Goal: Check status: Check status

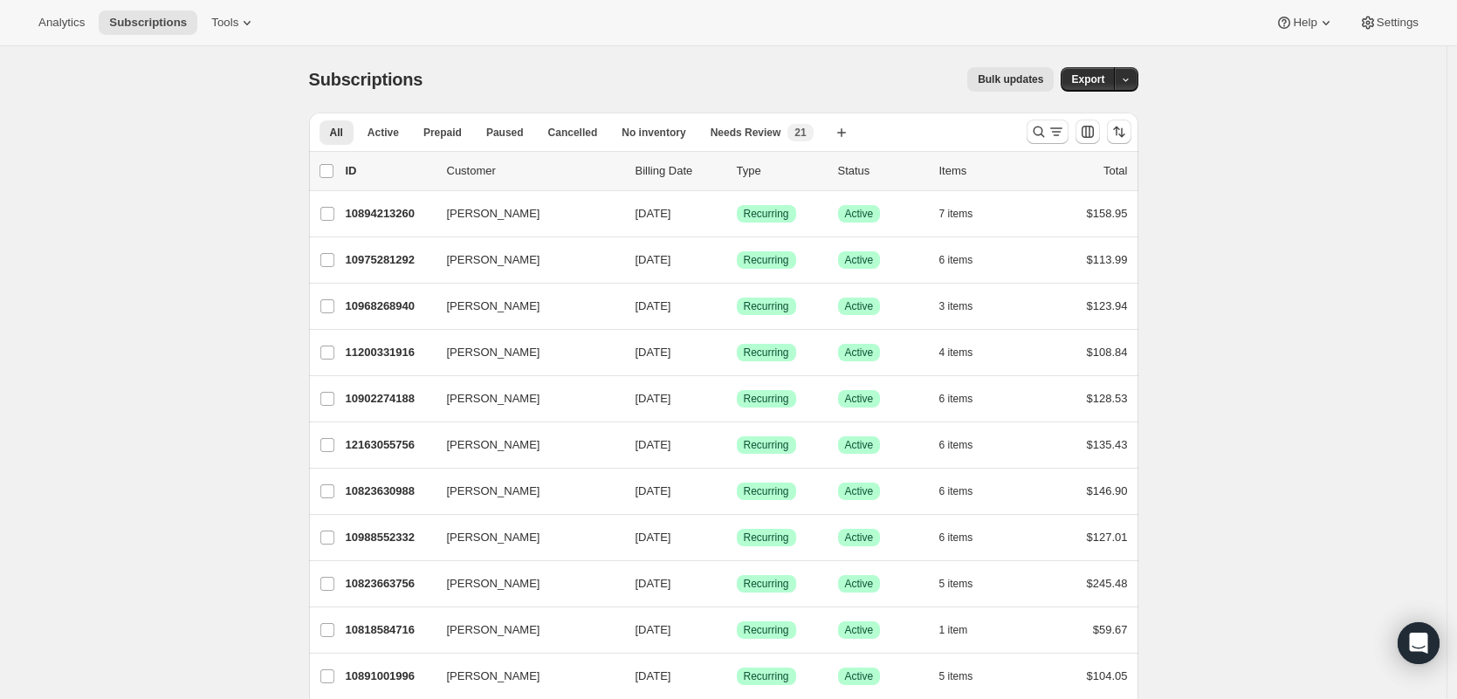
click at [1026, 131] on div at bounding box center [1079, 131] width 119 height 35
click at [1031, 129] on button "Search and filter results" at bounding box center [1048, 132] width 42 height 24
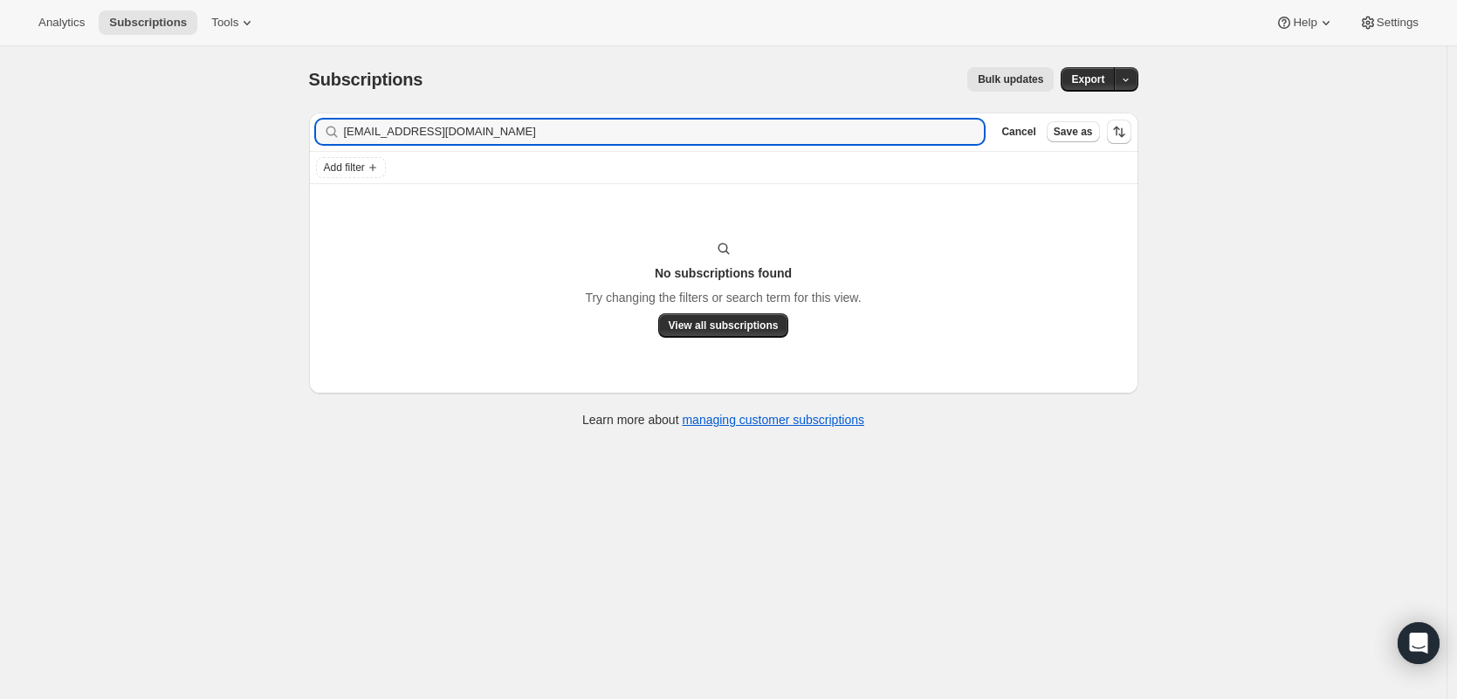
type input "kkb41531@gmail.com"
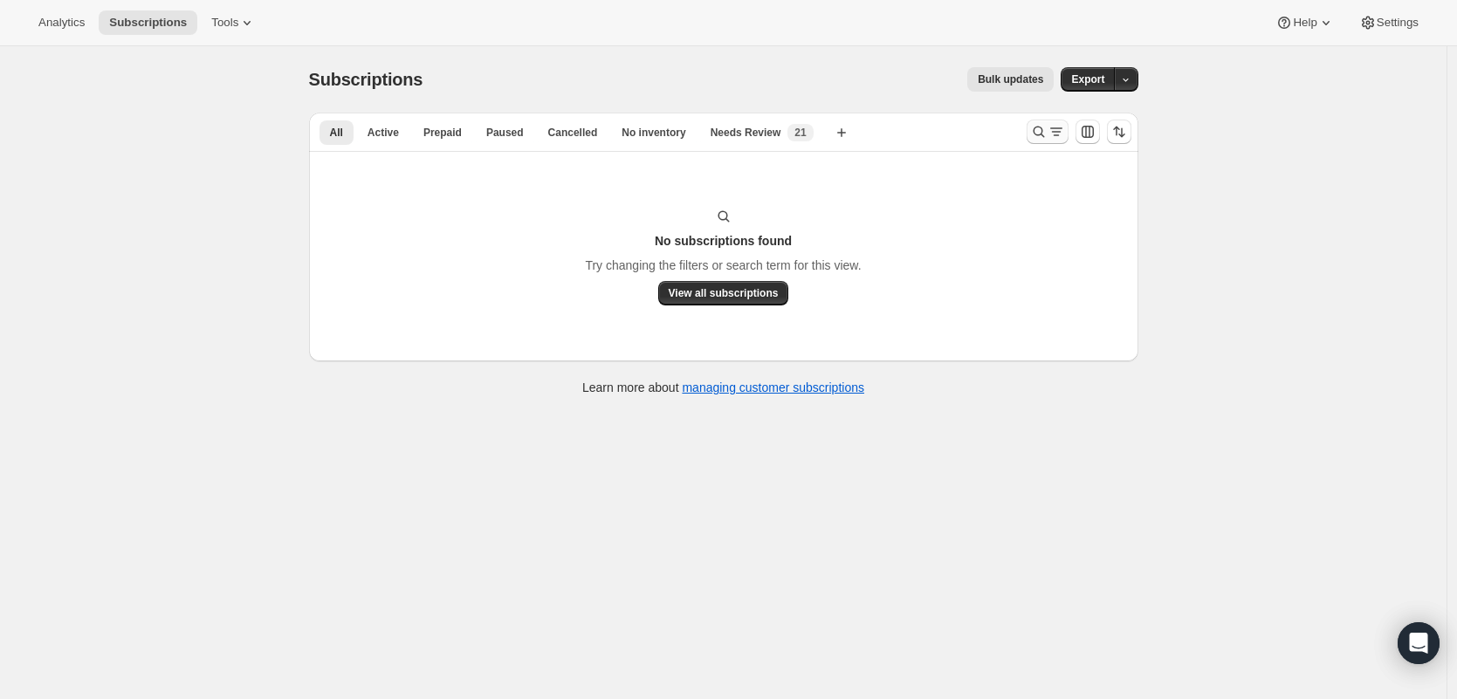
click at [1062, 132] on icon "Search and filter results" at bounding box center [1056, 131] width 17 height 17
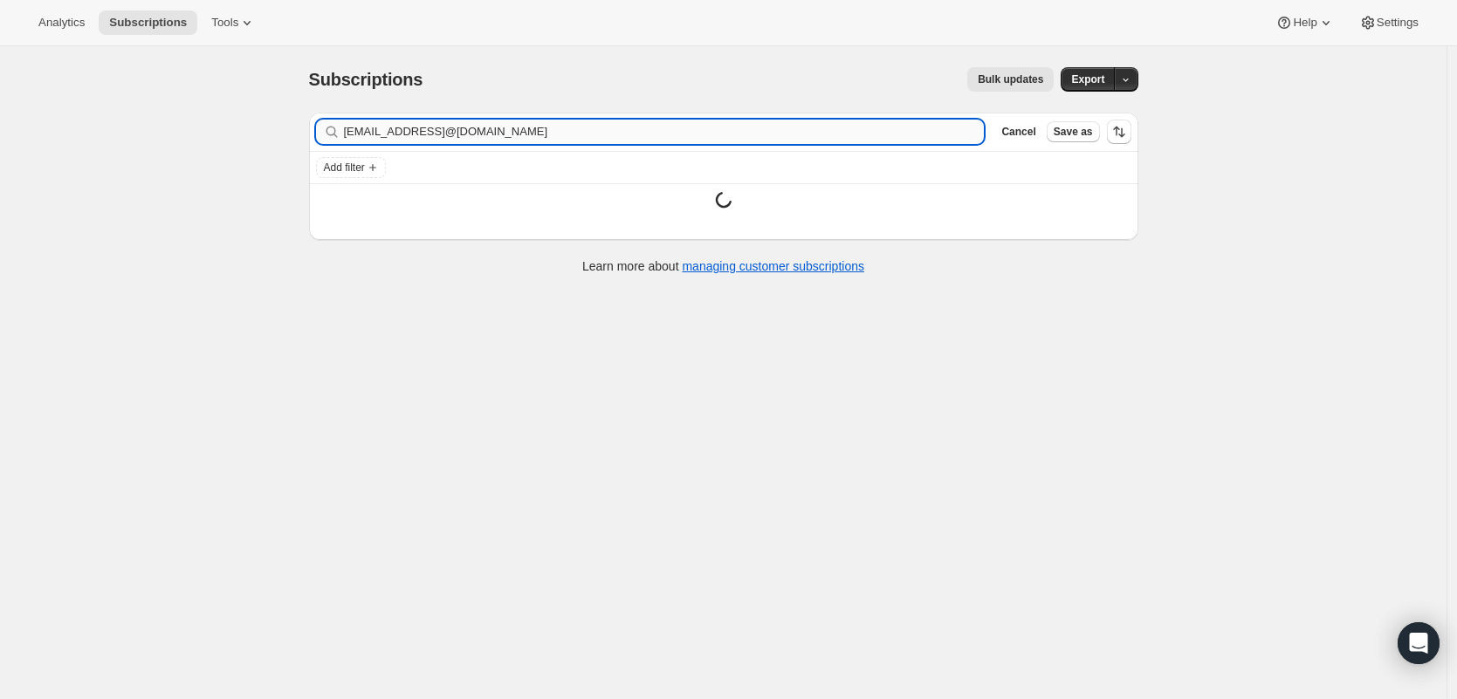
click at [620, 130] on input "kkb41531@gmail.comkkn41531@gmail.com" at bounding box center [664, 132] width 641 height 24
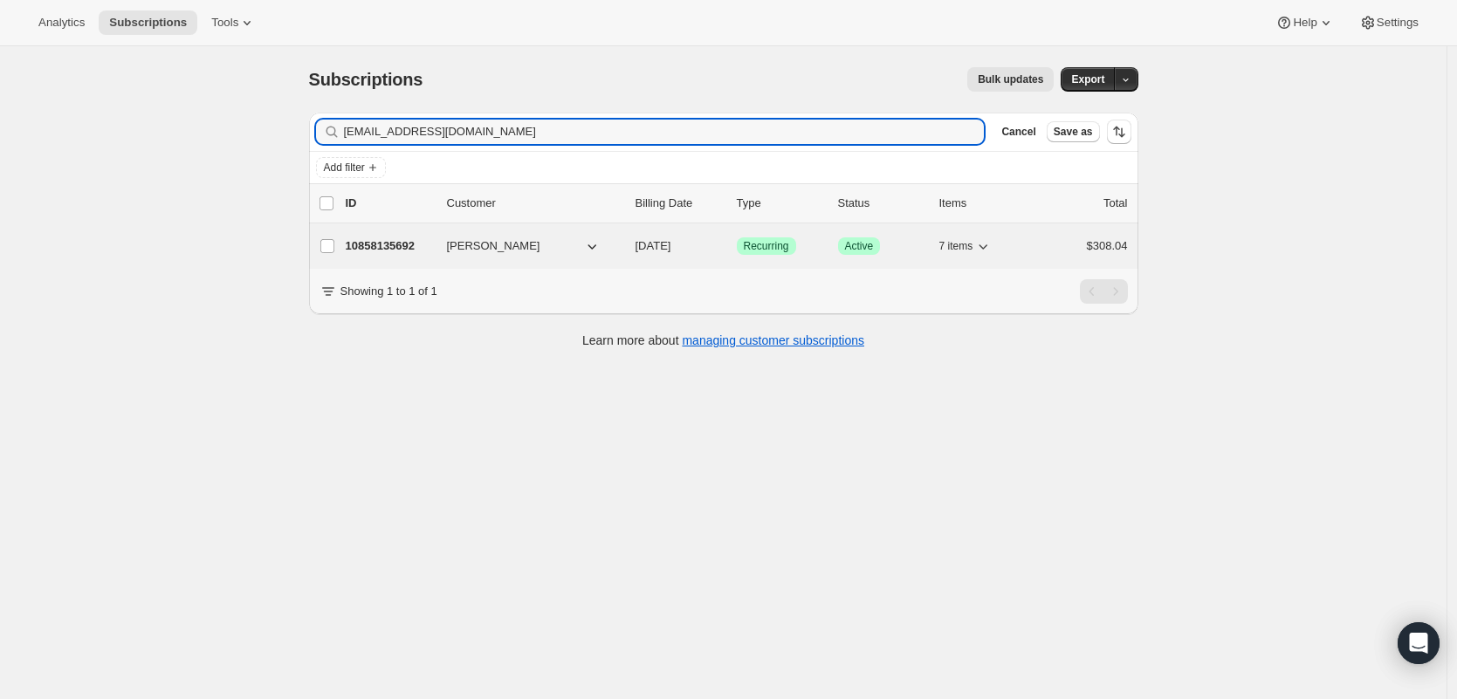
type input "kkn41531@gmail.com"
click at [410, 249] on p "10858135692" at bounding box center [389, 246] width 87 height 17
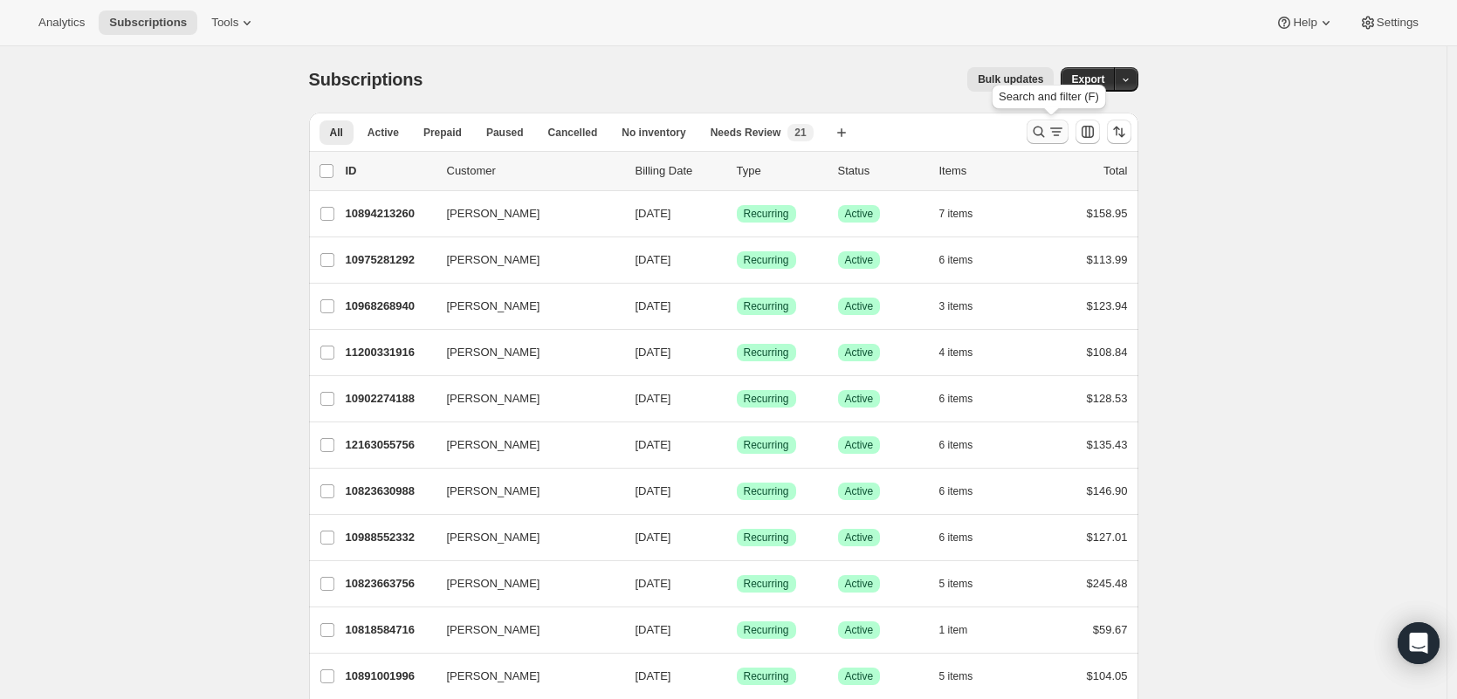
click at [1038, 135] on icon "Search and filter results" at bounding box center [1038, 131] width 17 height 17
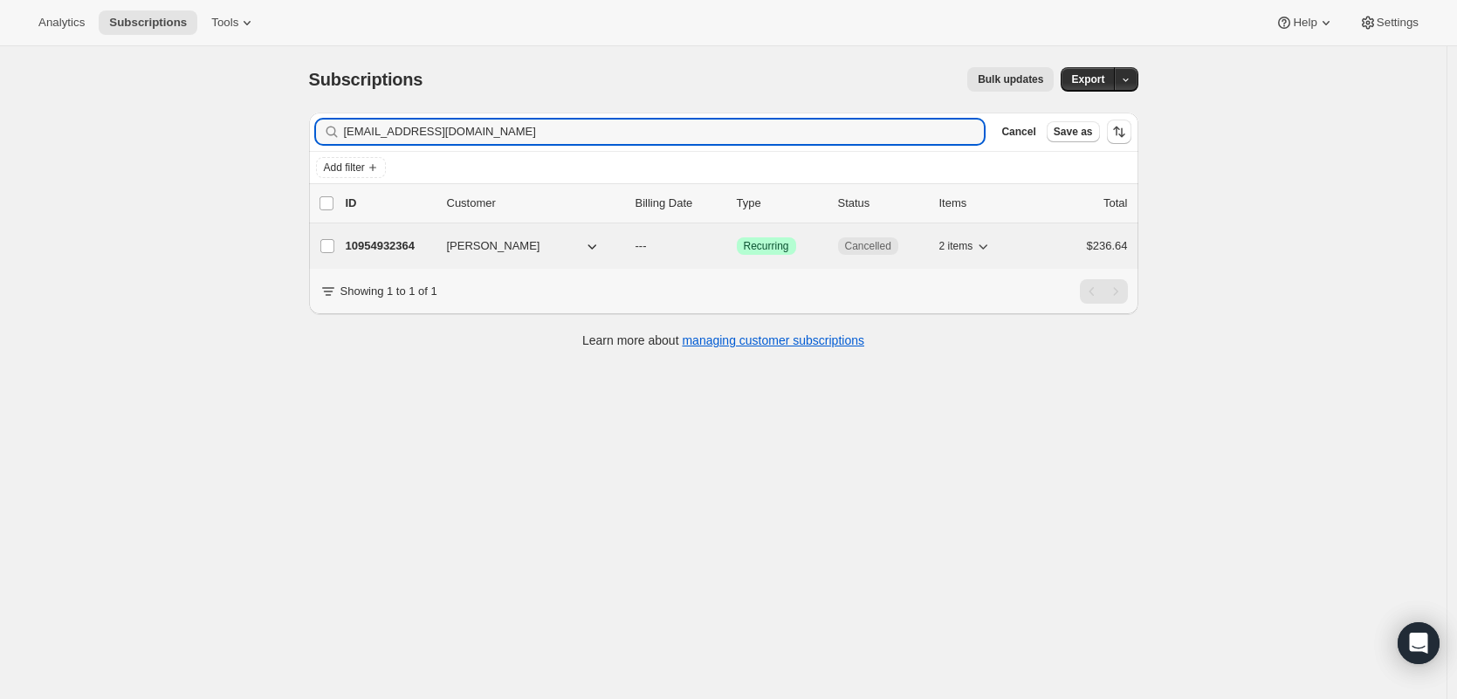
type input "[EMAIL_ADDRESS][DOMAIN_NAME]"
click at [368, 240] on p "10954932364" at bounding box center [389, 246] width 87 height 17
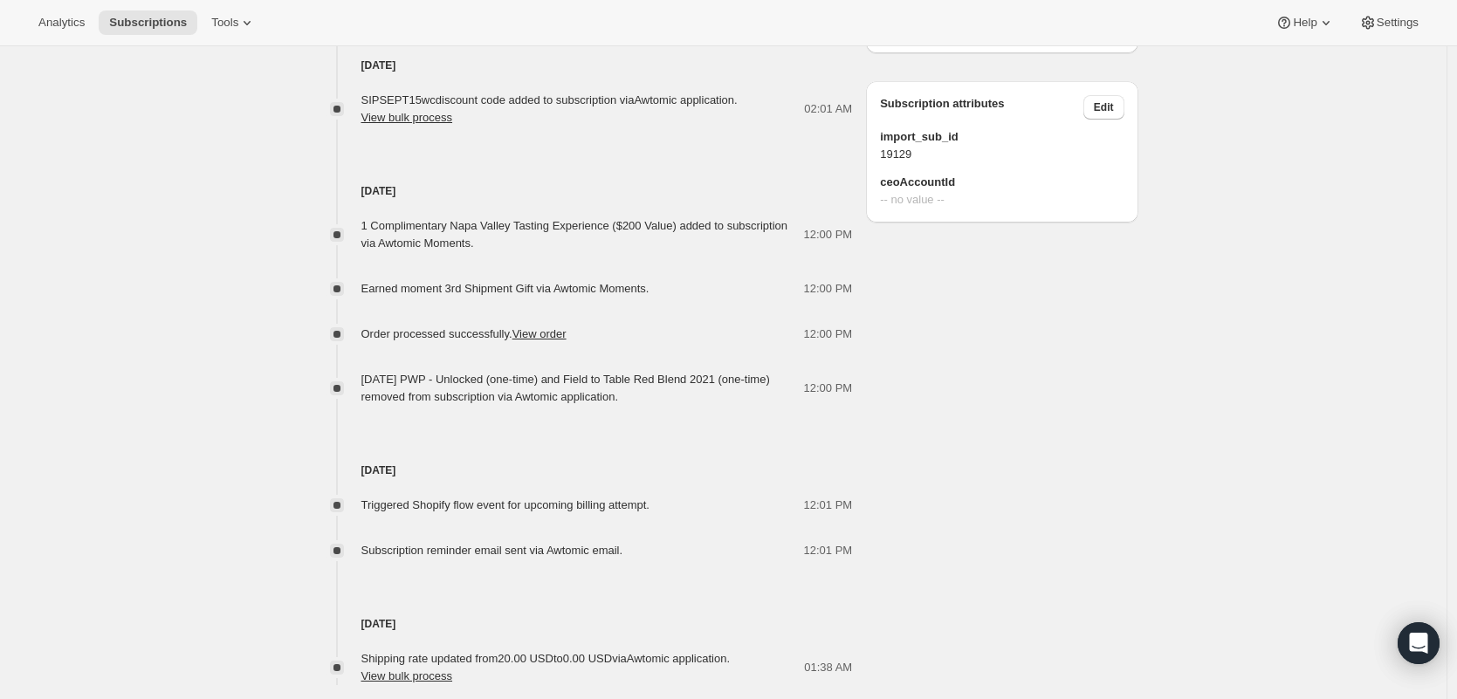
scroll to position [1033, 0]
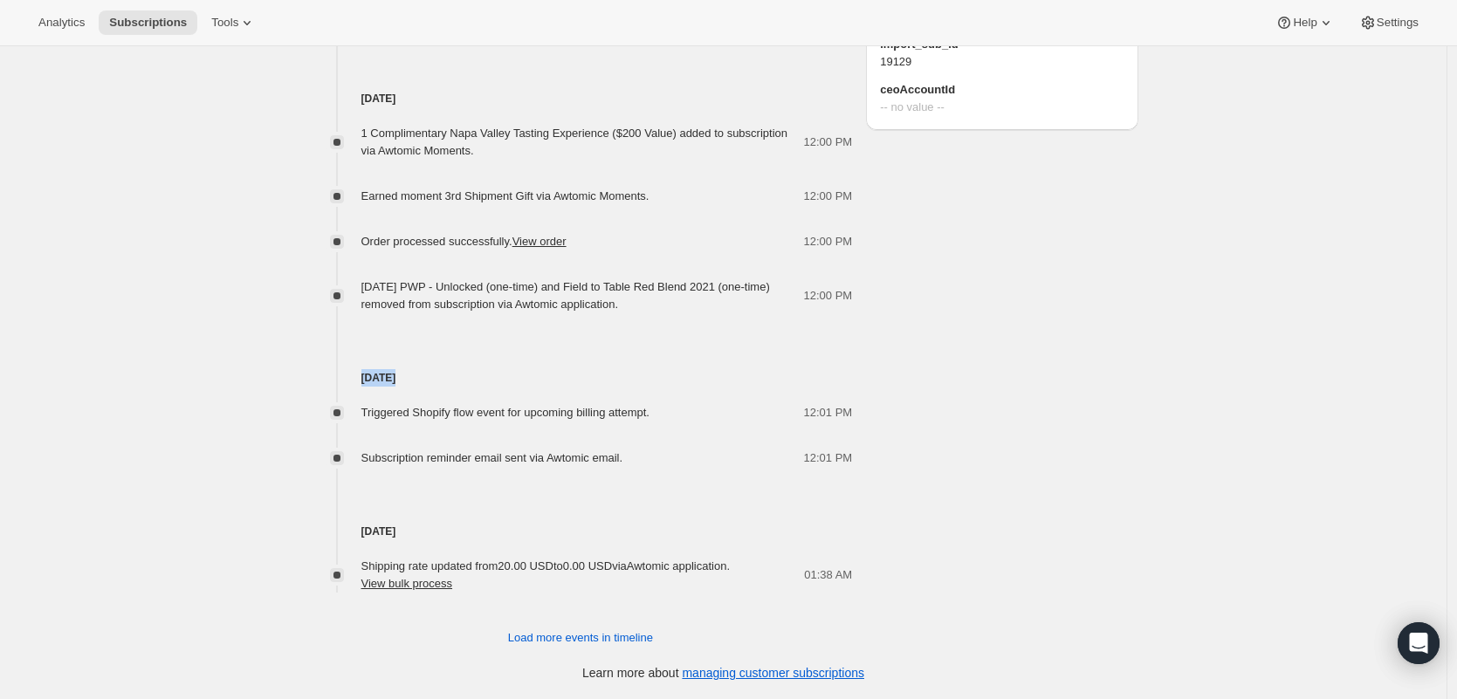
drag, startPoint x: 426, startPoint y: 389, endPoint x: 358, endPoint y: 382, distance: 68.4
click at [358, 382] on div "[DATE] Triggered Shopify flow event for upcoming billing attempt. 12:01 PM Subs…" at bounding box center [581, 390] width 544 height 154
copy div "[DATE]"
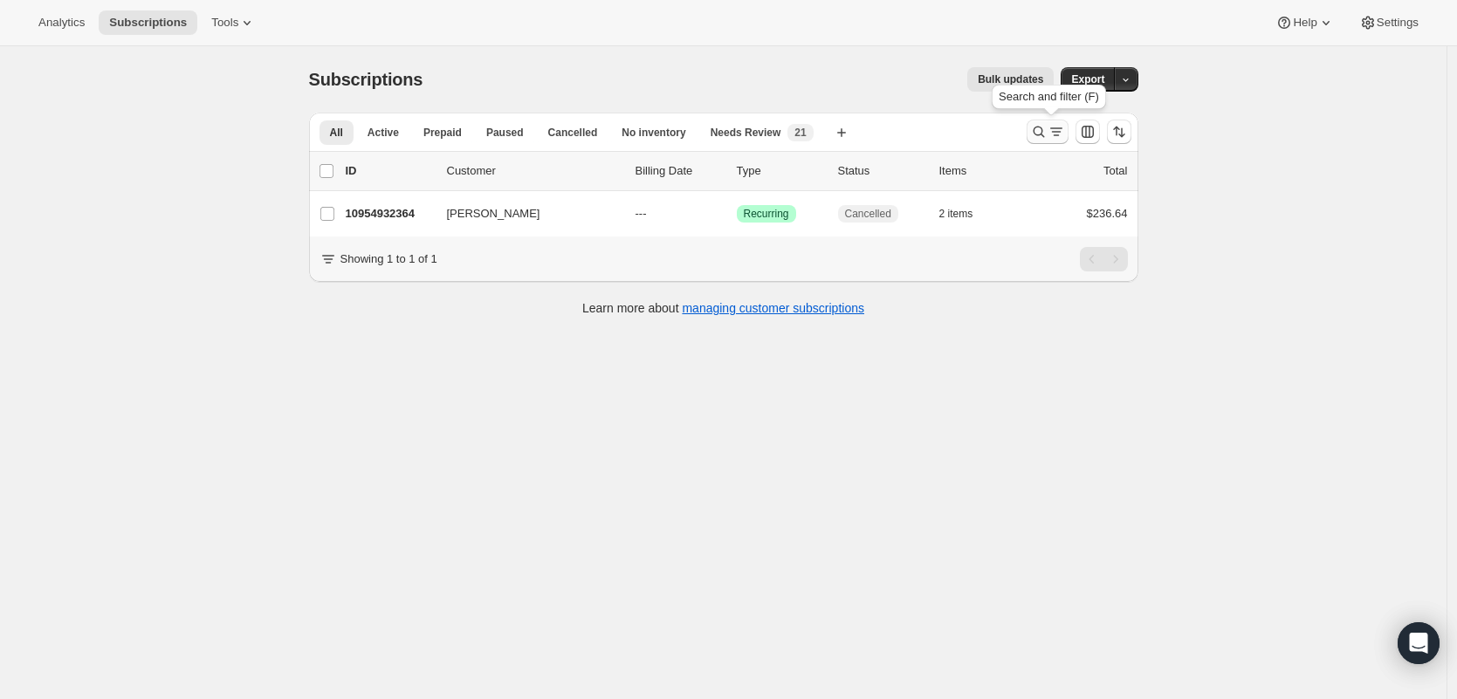
click at [1040, 127] on icon "Search and filter results" at bounding box center [1038, 131] width 17 height 17
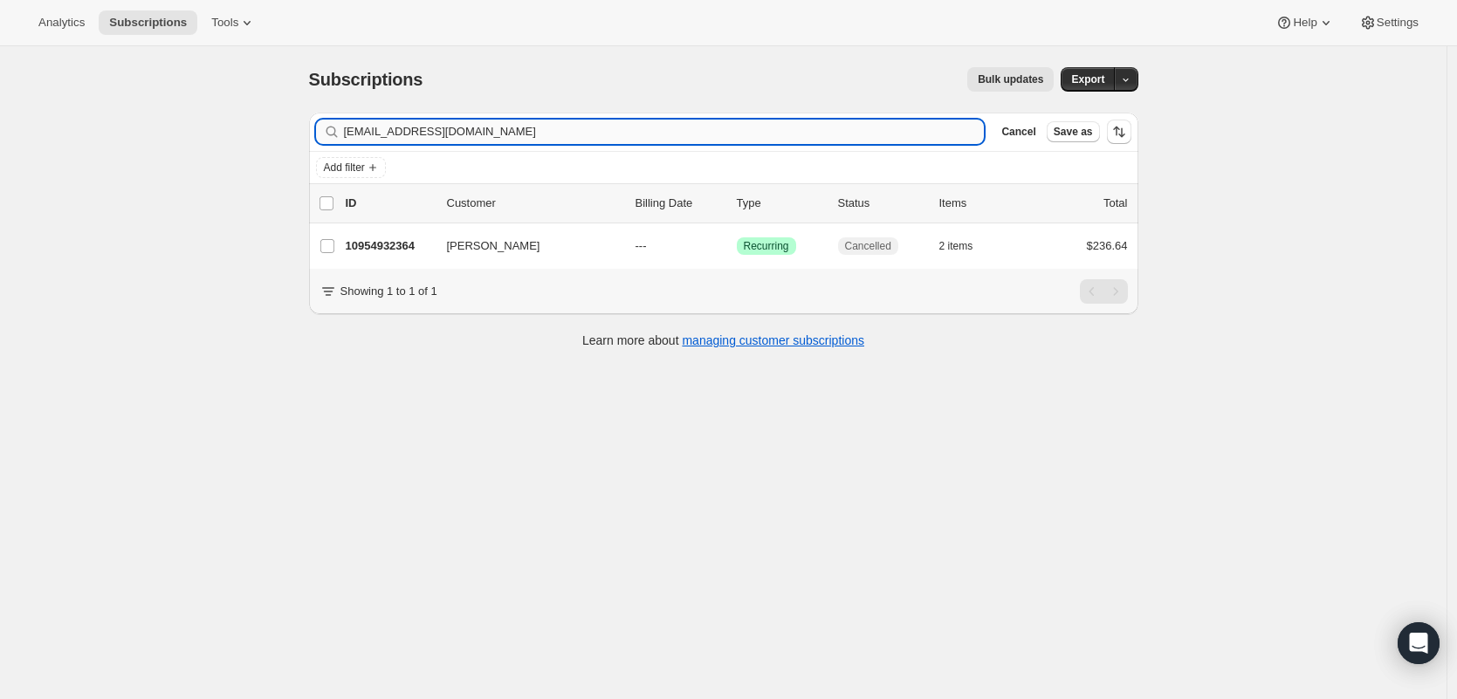
click at [721, 129] on input "[EMAIL_ADDRESS][DOMAIN_NAME]" at bounding box center [664, 132] width 641 height 24
click at [720, 129] on input "[EMAIL_ADDRESS][DOMAIN_NAME]" at bounding box center [664, 132] width 641 height 24
type input "[EMAIL_ADDRESS][DOMAIN_NAME]"
